Goal: Information Seeking & Learning: Find specific fact

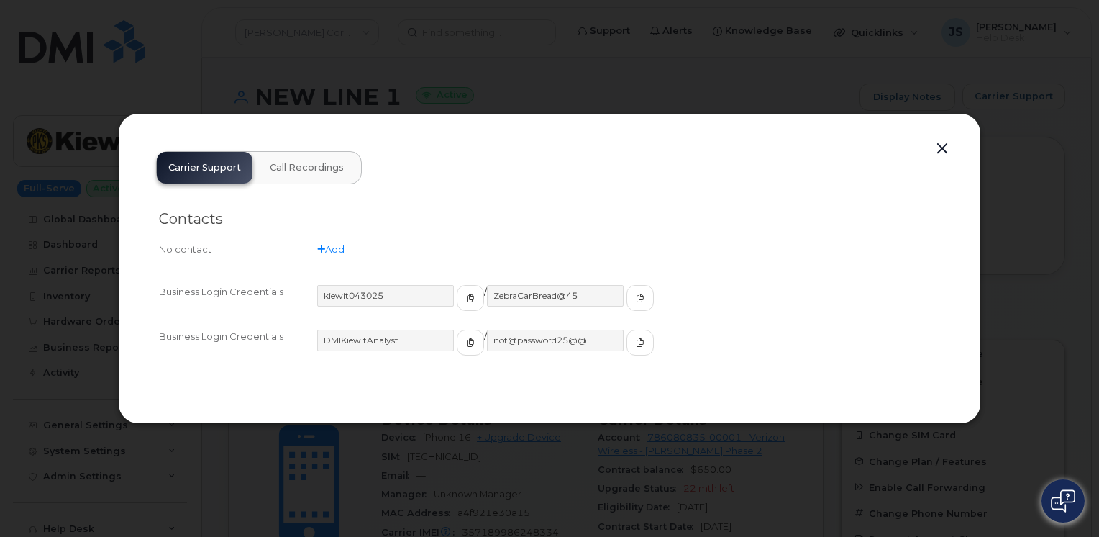
click at [941, 145] on button "button" at bounding box center [942, 149] width 22 height 20
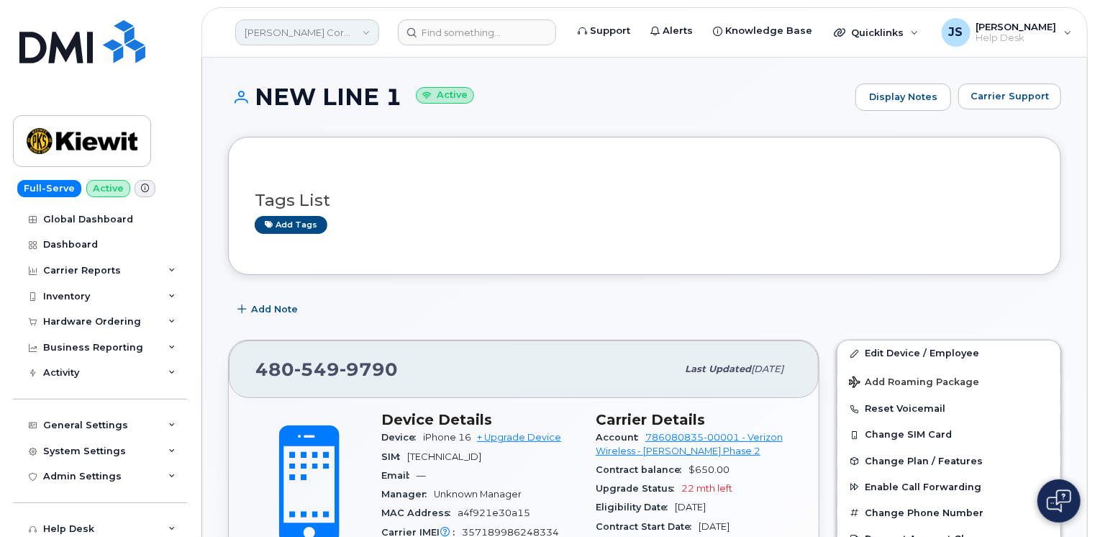
drag, startPoint x: 313, startPoint y: 12, endPoint x: 304, endPoint y: 24, distance: 15.4
click at [306, 18] on header "[PERSON_NAME] Corporation Support Alerts Knowledge Base Quicklinks Suspend / Ca…" at bounding box center [644, 32] width 886 height 50
click at [304, 24] on link "[PERSON_NAME] Corporation" at bounding box center [307, 32] width 144 height 26
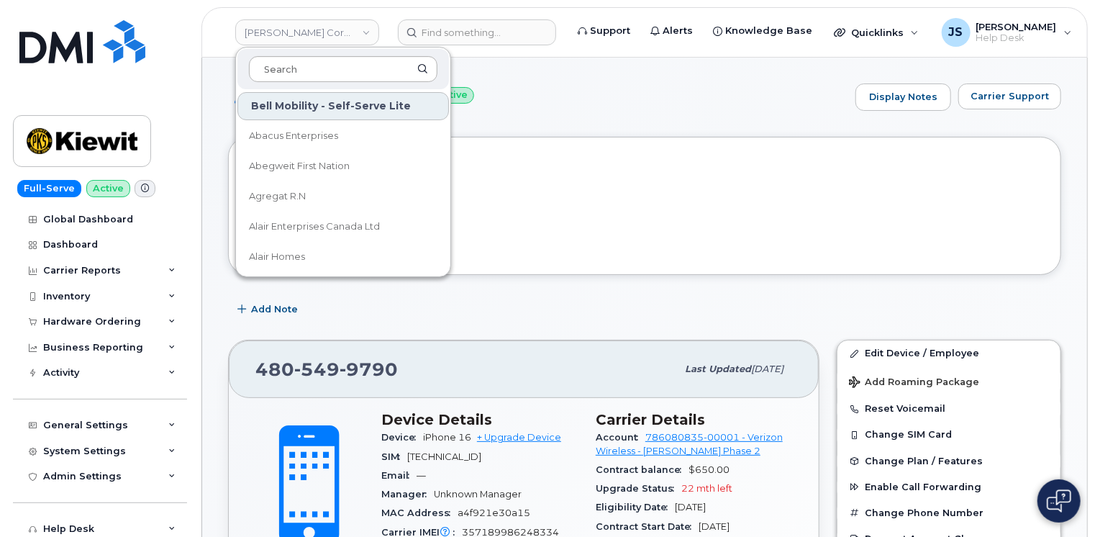
drag, startPoint x: 304, startPoint y: 24, endPoint x: 270, endPoint y: 65, distance: 52.7
click at [270, 65] on input at bounding box center [343, 69] width 188 height 26
type input "p"
type input "m"
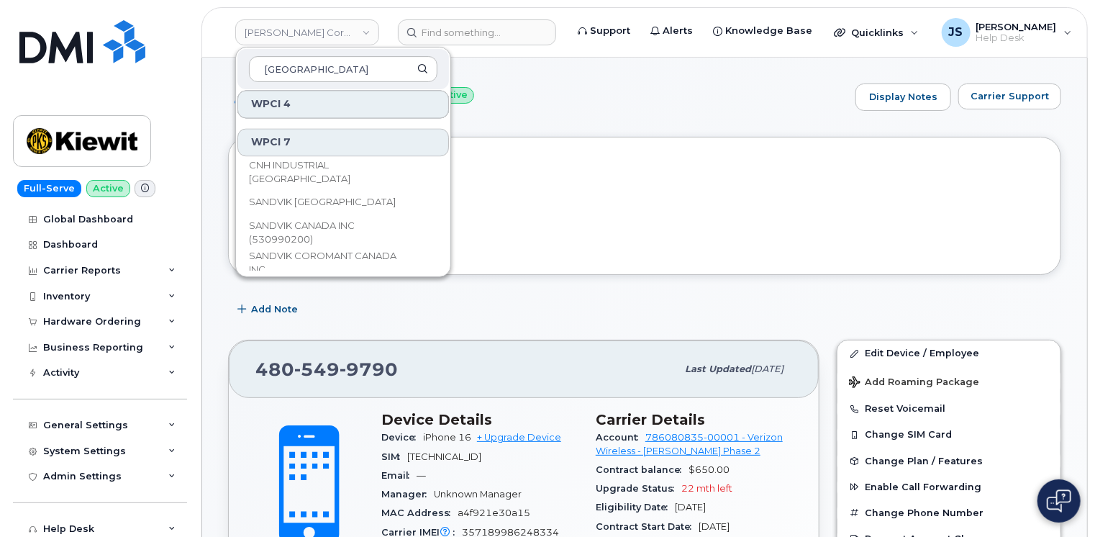
scroll to position [1474, 0]
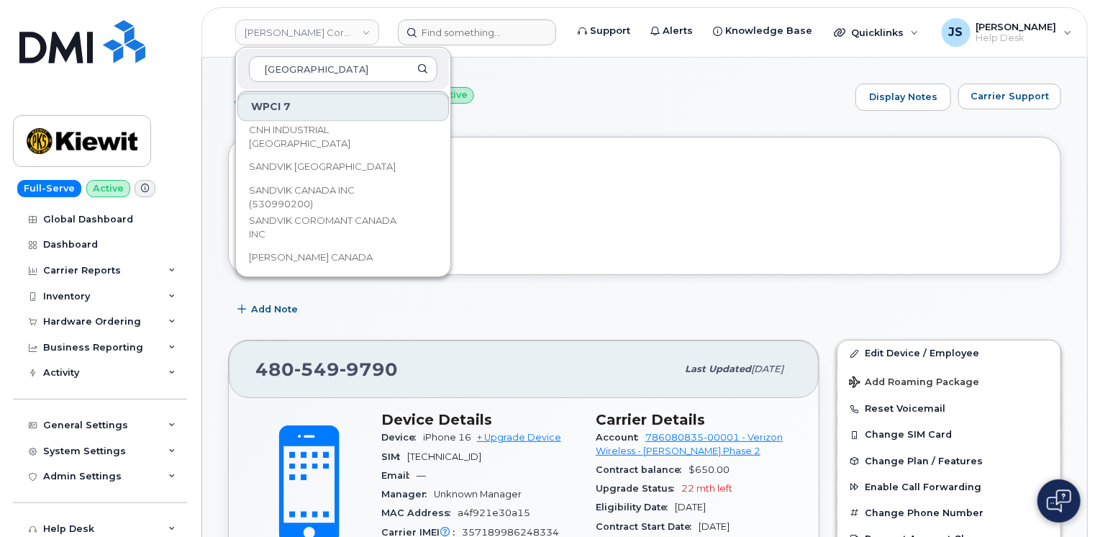
type input "[GEOGRAPHIC_DATA]"
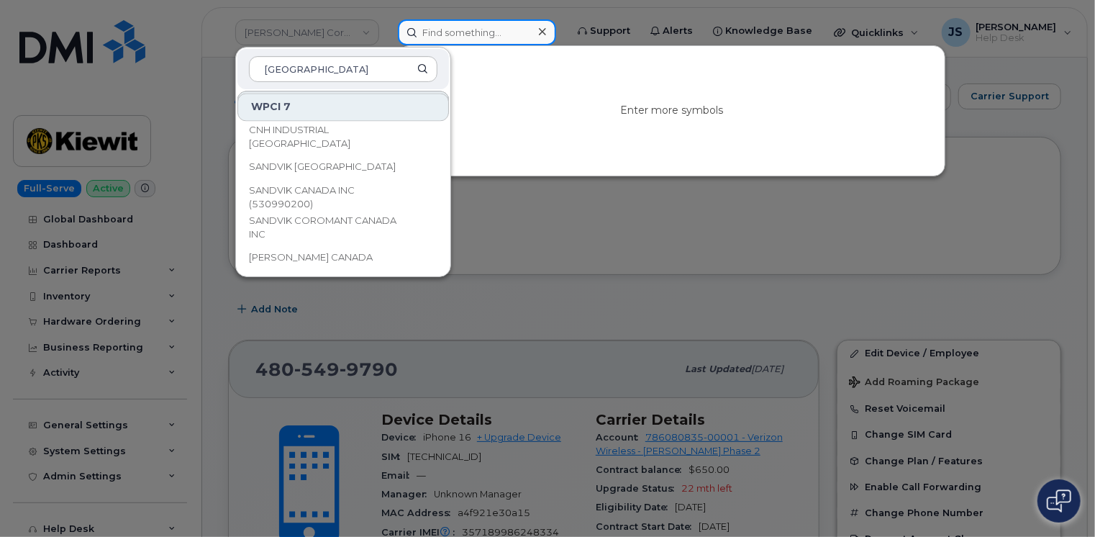
click at [462, 35] on input at bounding box center [477, 32] width 158 height 26
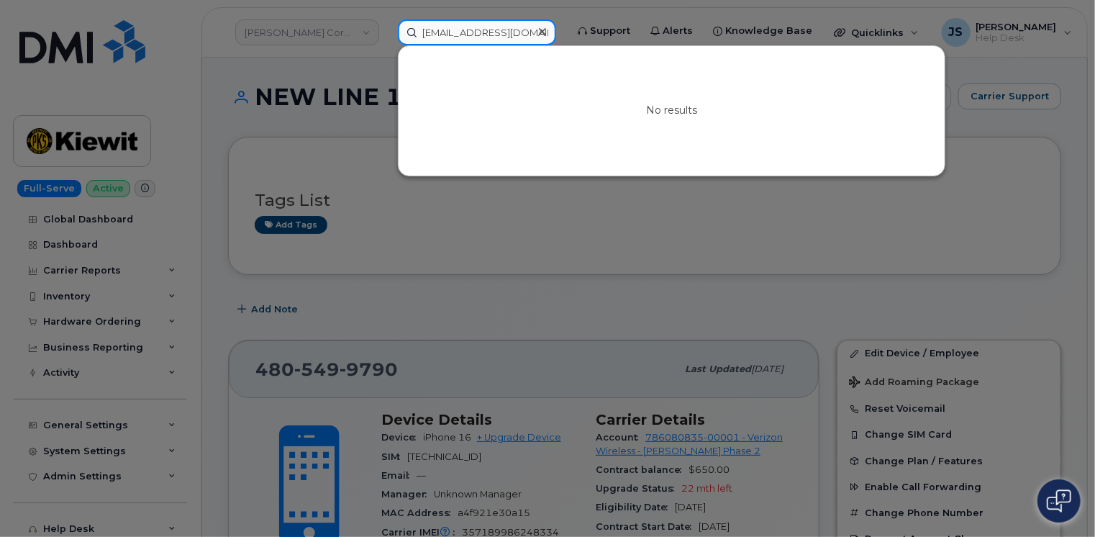
type input "[EMAIL_ADDRESS][DOMAIN_NAME]"
click at [300, 36] on div at bounding box center [547, 268] width 1095 height 537
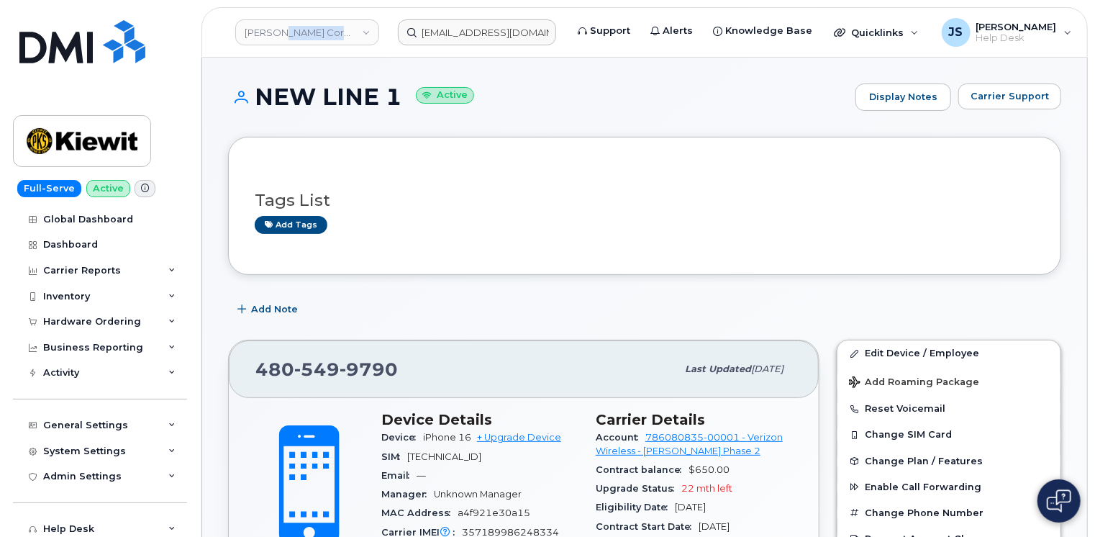
click at [300, 36] on link "[PERSON_NAME] Corporation" at bounding box center [307, 32] width 144 height 26
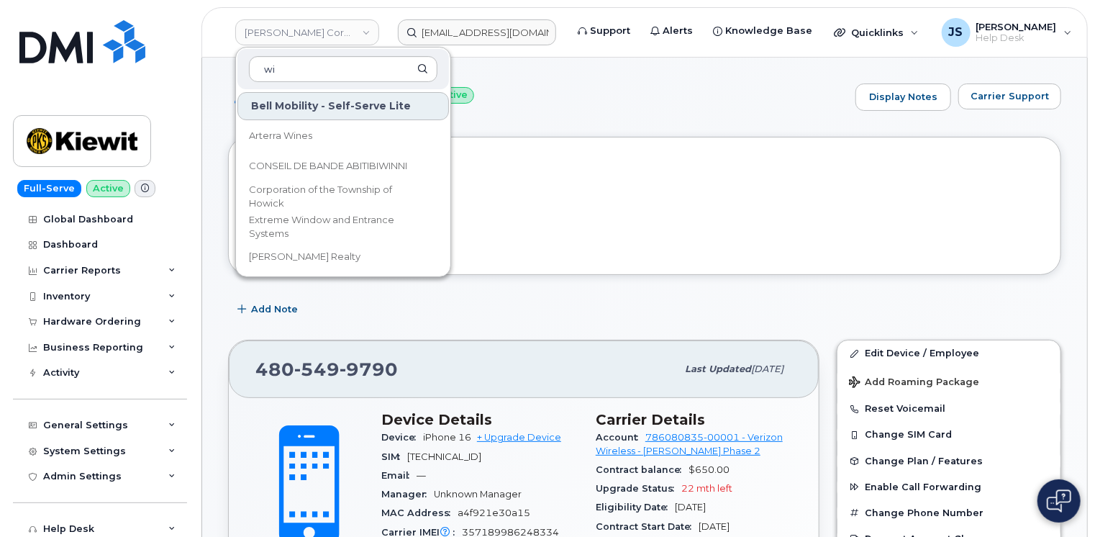
type input "w"
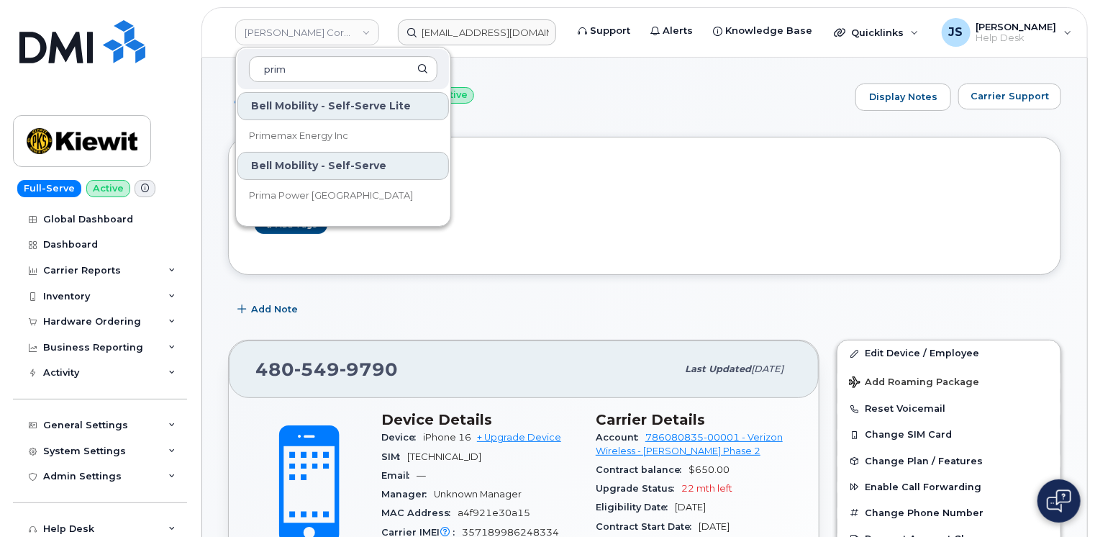
type input "prim"
click at [616, 244] on div "Tags List Add tags" at bounding box center [645, 205] width 780 height 85
